Goal: Information Seeking & Learning: Learn about a topic

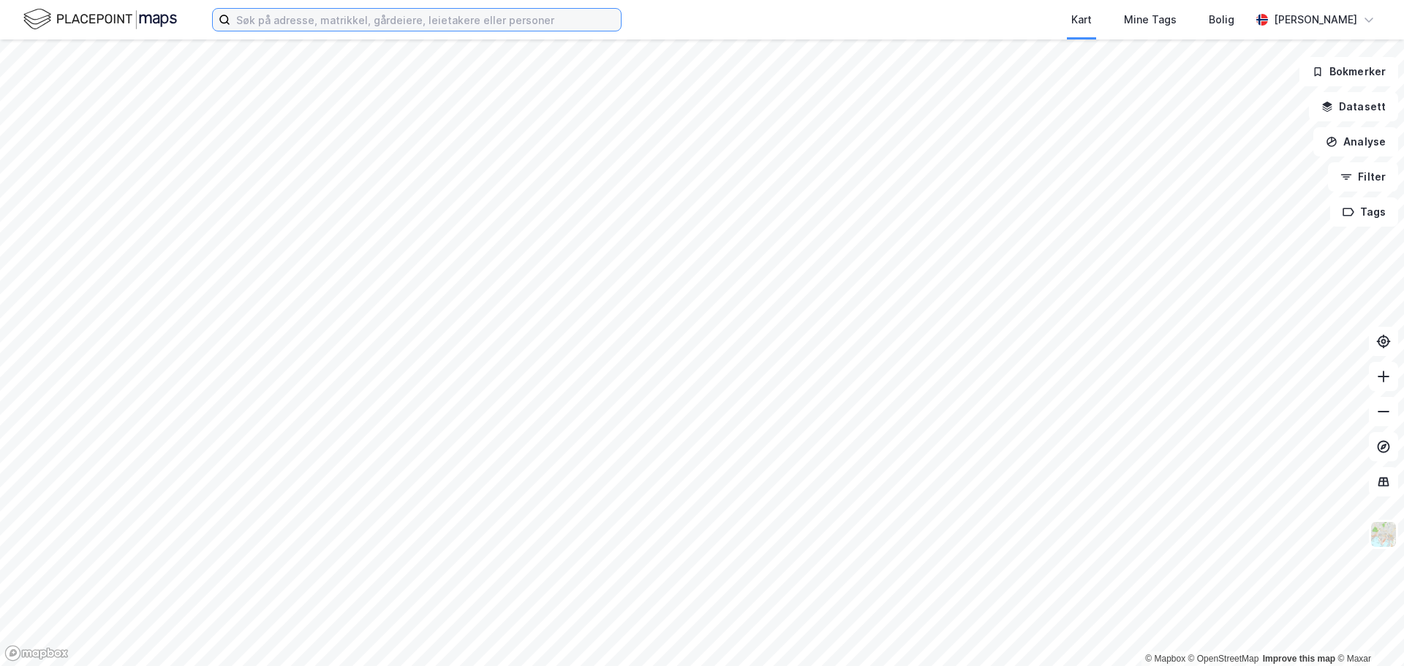
click at [554, 19] on input at bounding box center [425, 20] width 391 height 22
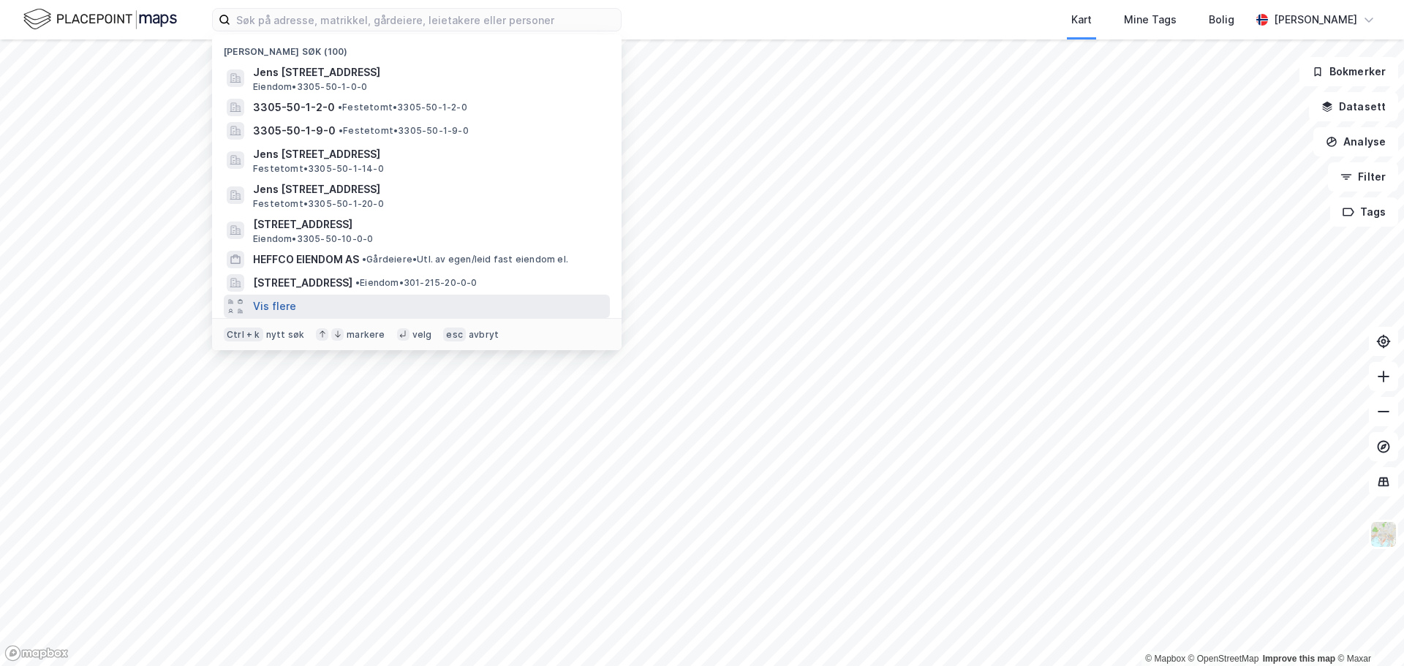
click at [289, 303] on button "Vis flere" at bounding box center [274, 307] width 43 height 18
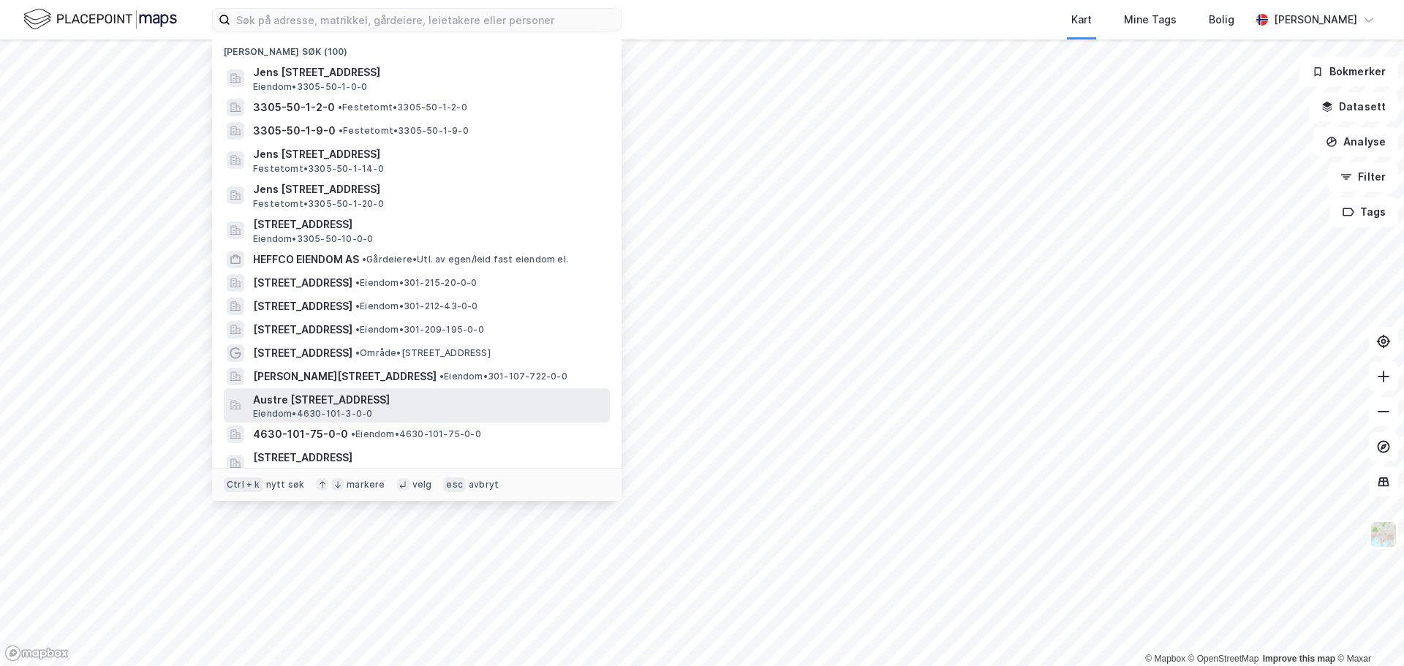
scroll to position [73, 0]
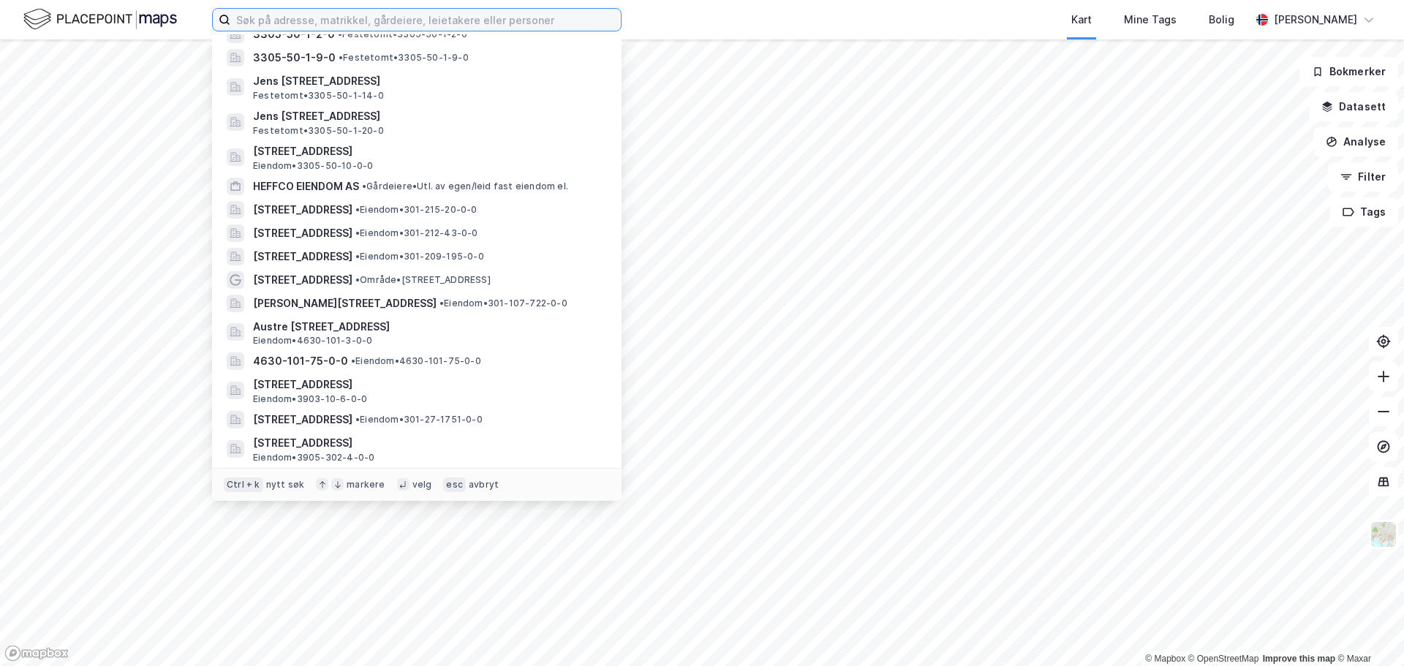
click at [374, 20] on input at bounding box center [425, 20] width 391 height 22
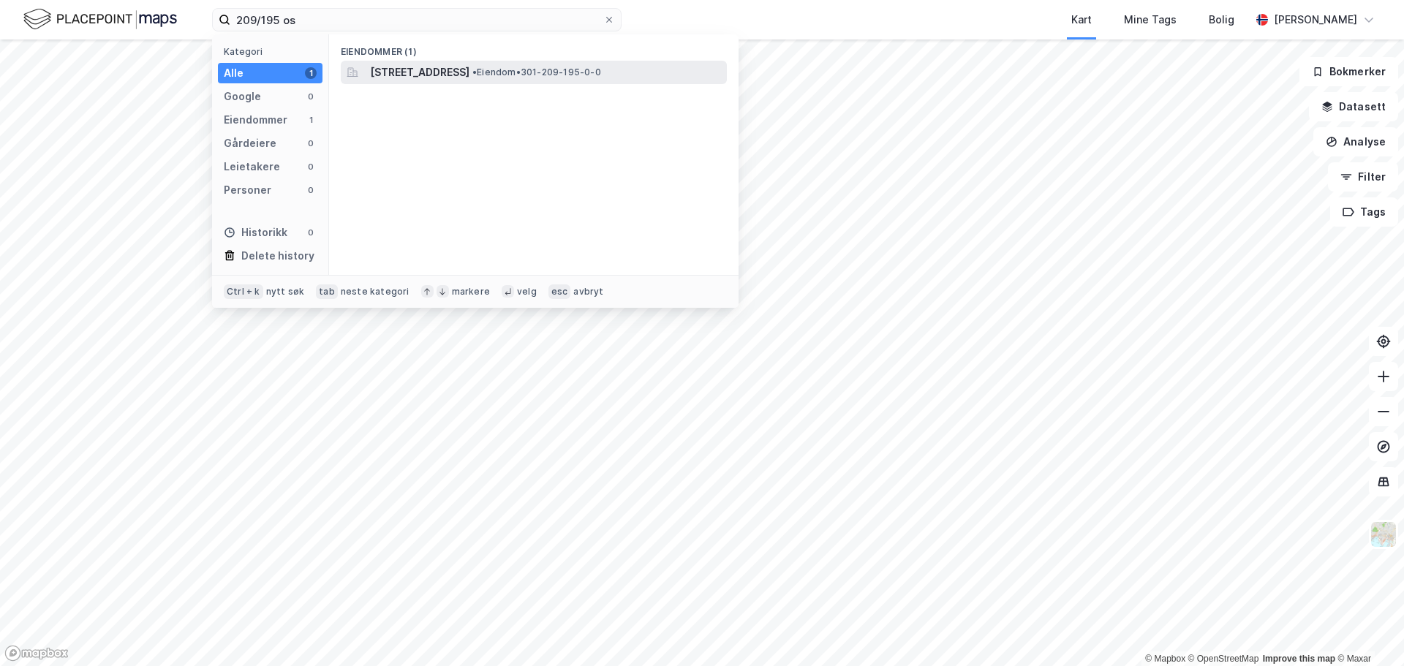
click at [436, 76] on span "[STREET_ADDRESS]" at bounding box center [419, 73] width 99 height 18
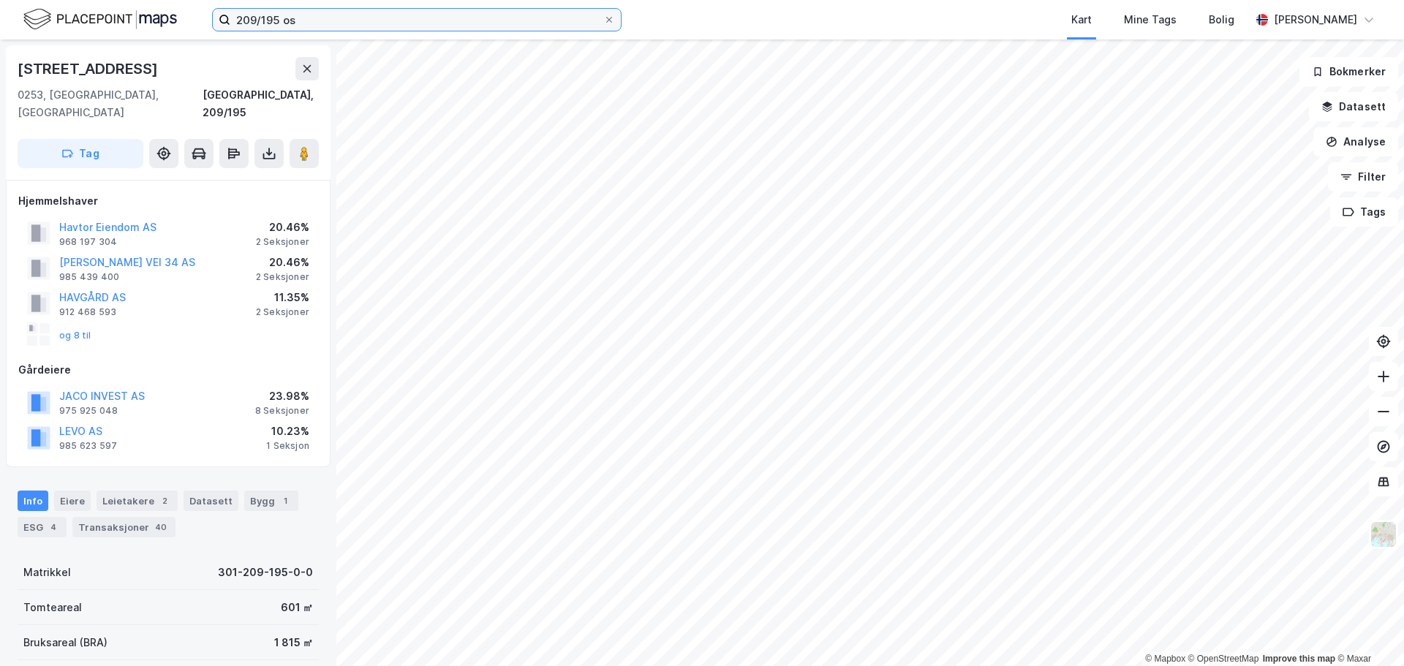
click at [275, 15] on input "209/195 os" at bounding box center [416, 20] width 373 height 22
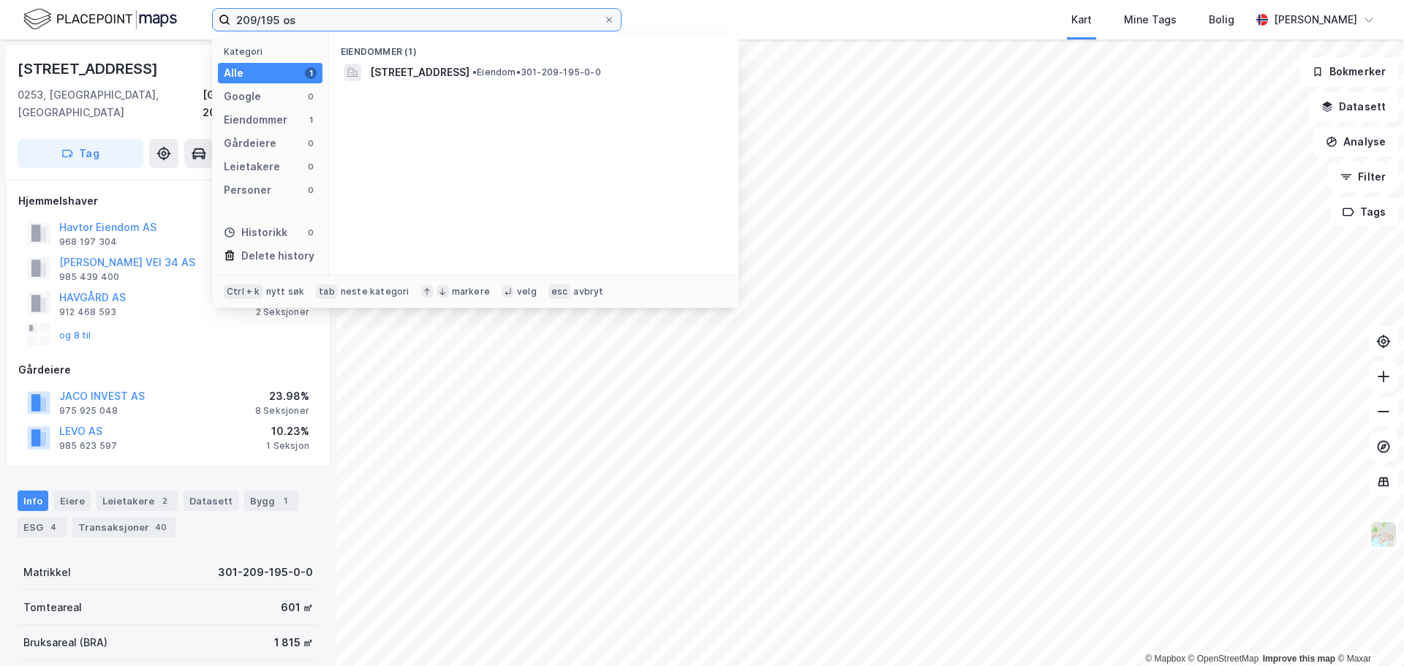
click at [275, 15] on input "209/195 os" at bounding box center [416, 20] width 373 height 22
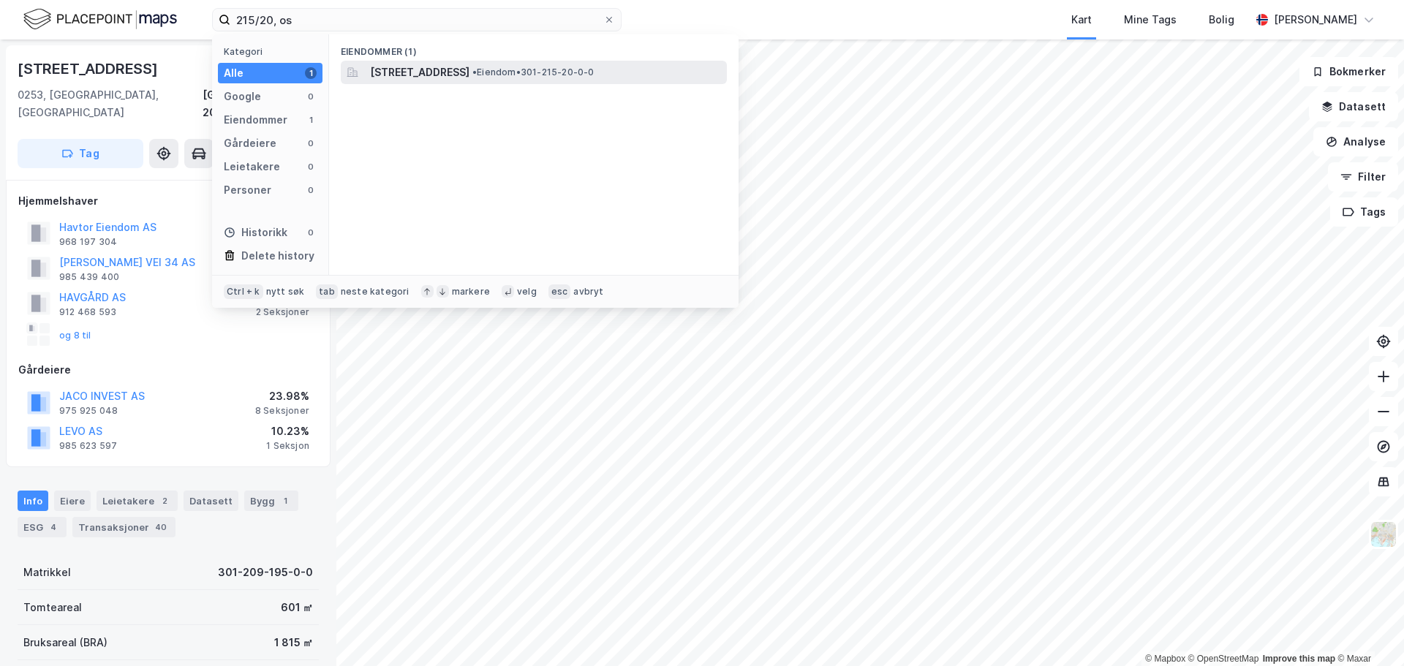
click at [470, 69] on span "[STREET_ADDRESS]" at bounding box center [419, 73] width 99 height 18
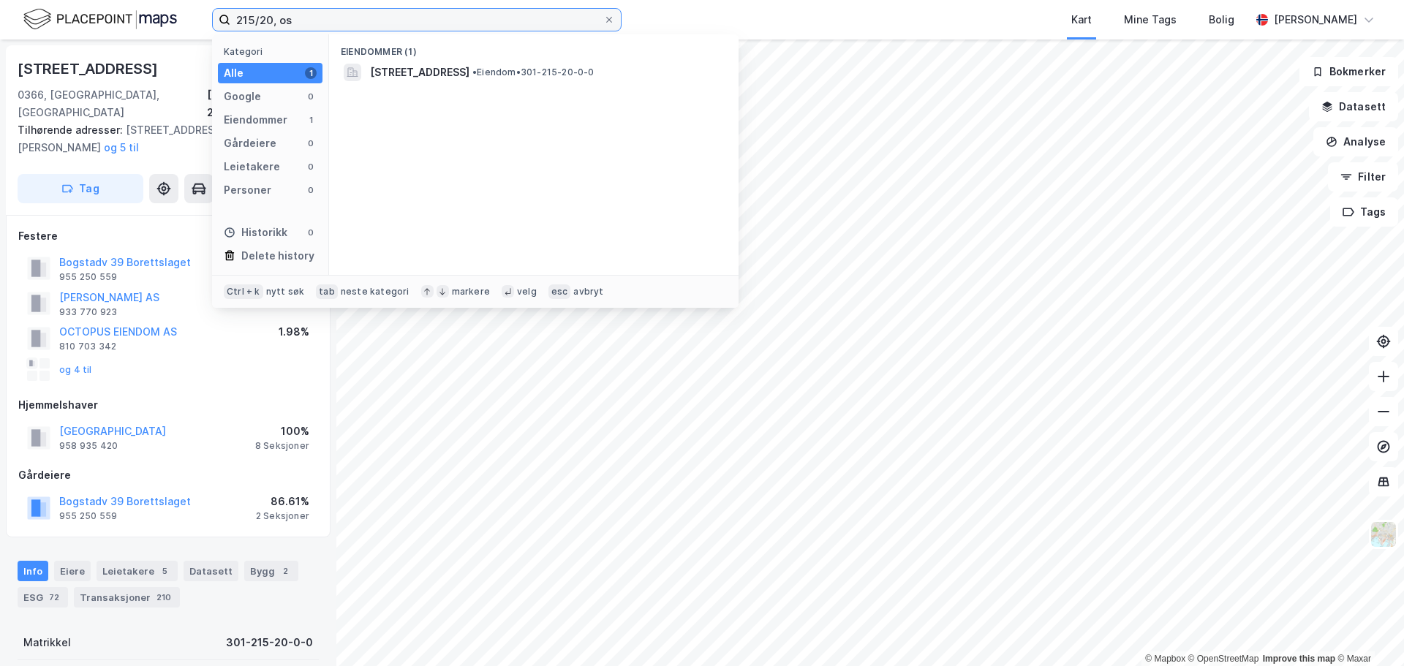
click at [307, 24] on input "215/20, os" at bounding box center [416, 20] width 373 height 22
click at [256, 22] on input "209/195" at bounding box center [416, 20] width 373 height 22
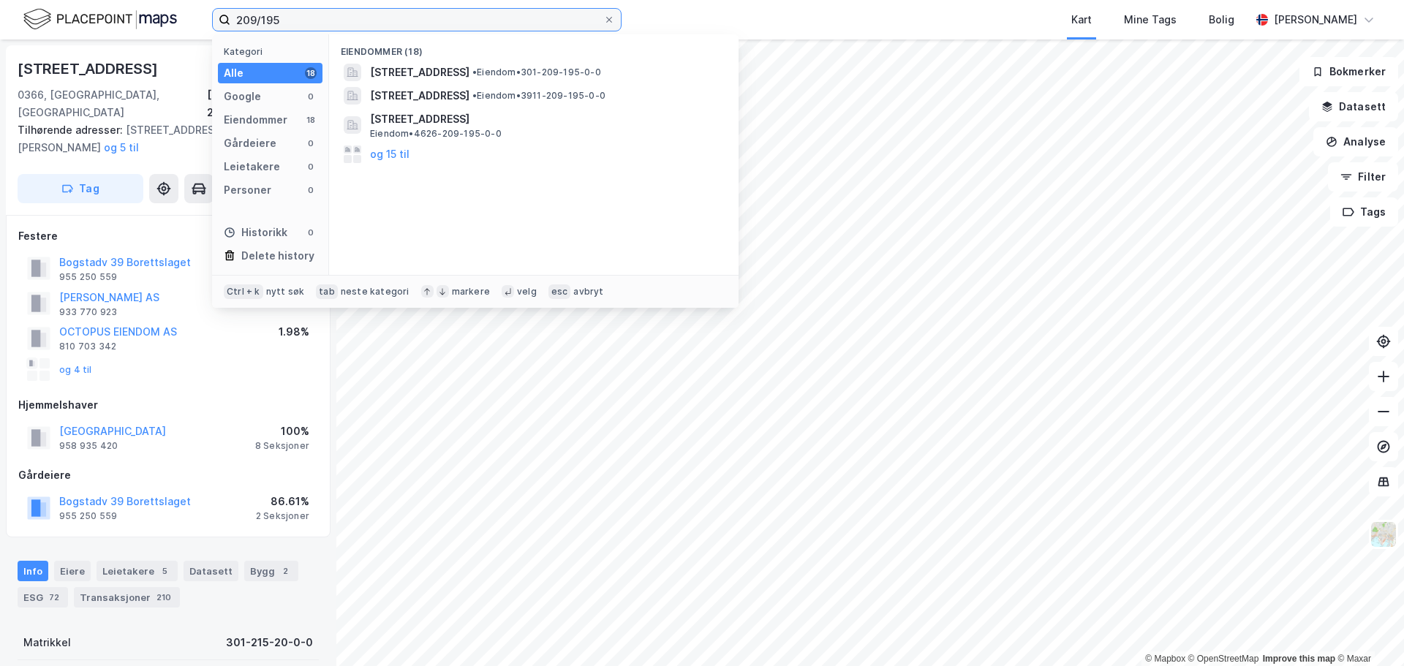
click at [256, 22] on input "209/195" at bounding box center [416, 20] width 373 height 22
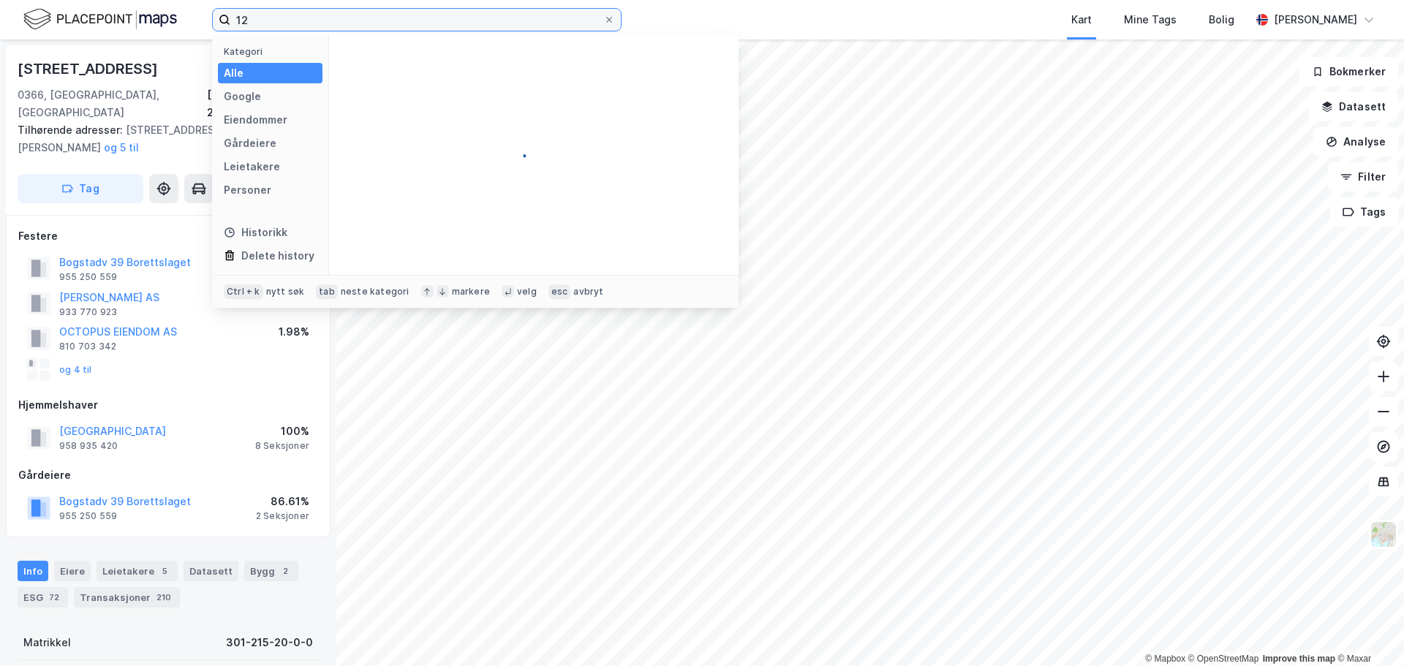
type input "1"
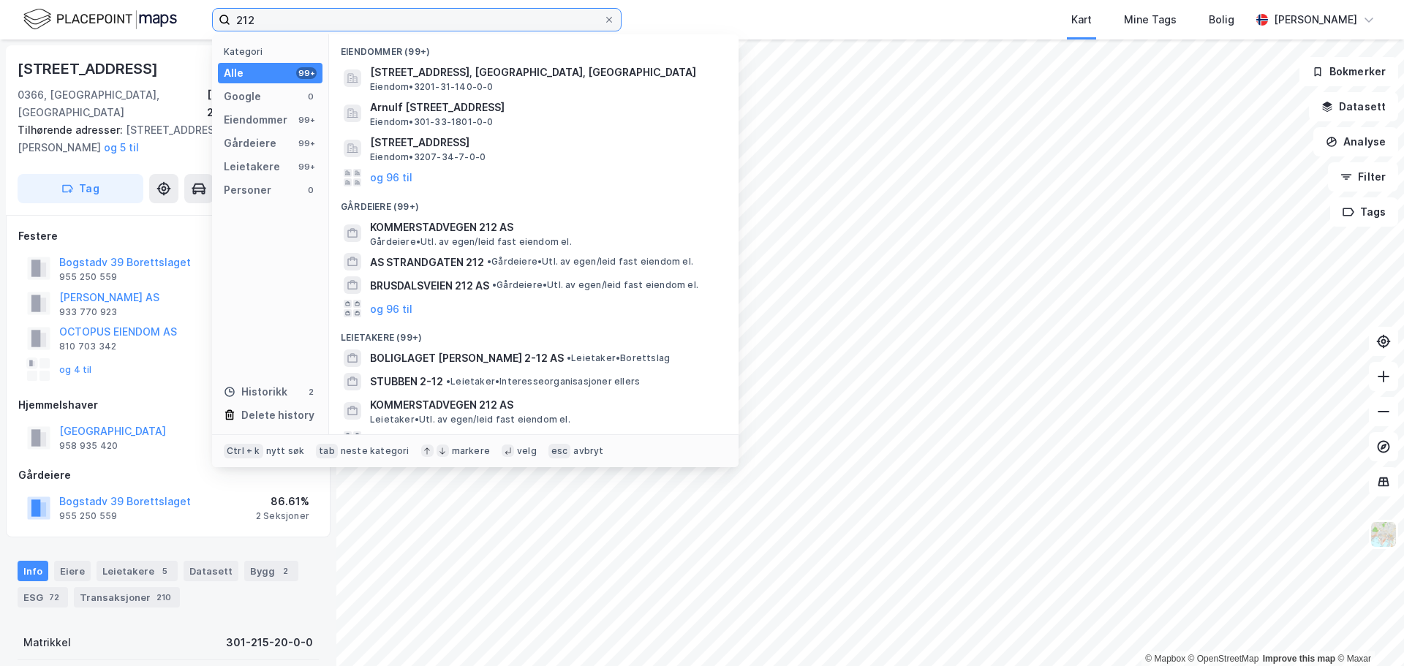
click at [307, 15] on input "212" at bounding box center [416, 20] width 373 height 22
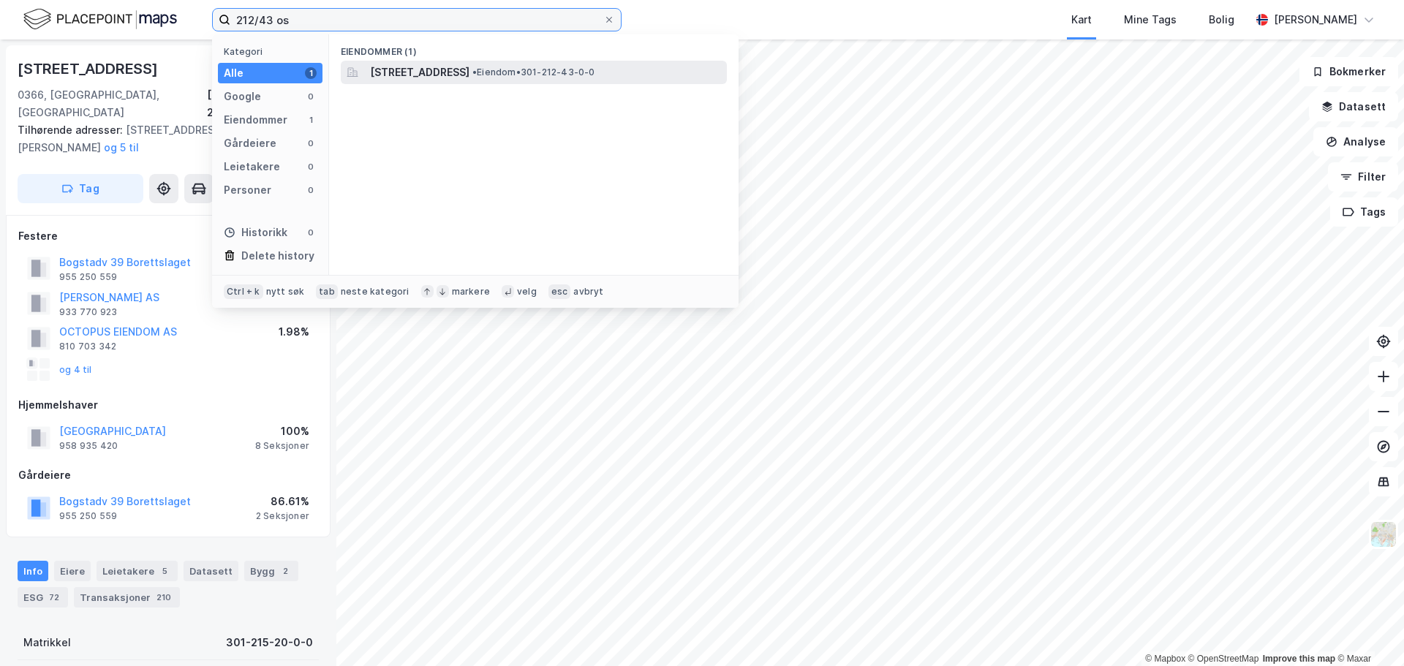
type input "212/43 os"
click at [426, 81] on div "[STREET_ADDRESS] • Eiendom • 301-212-43-0-0" at bounding box center [534, 72] width 386 height 23
